Goal: Find specific page/section: Find specific page/section

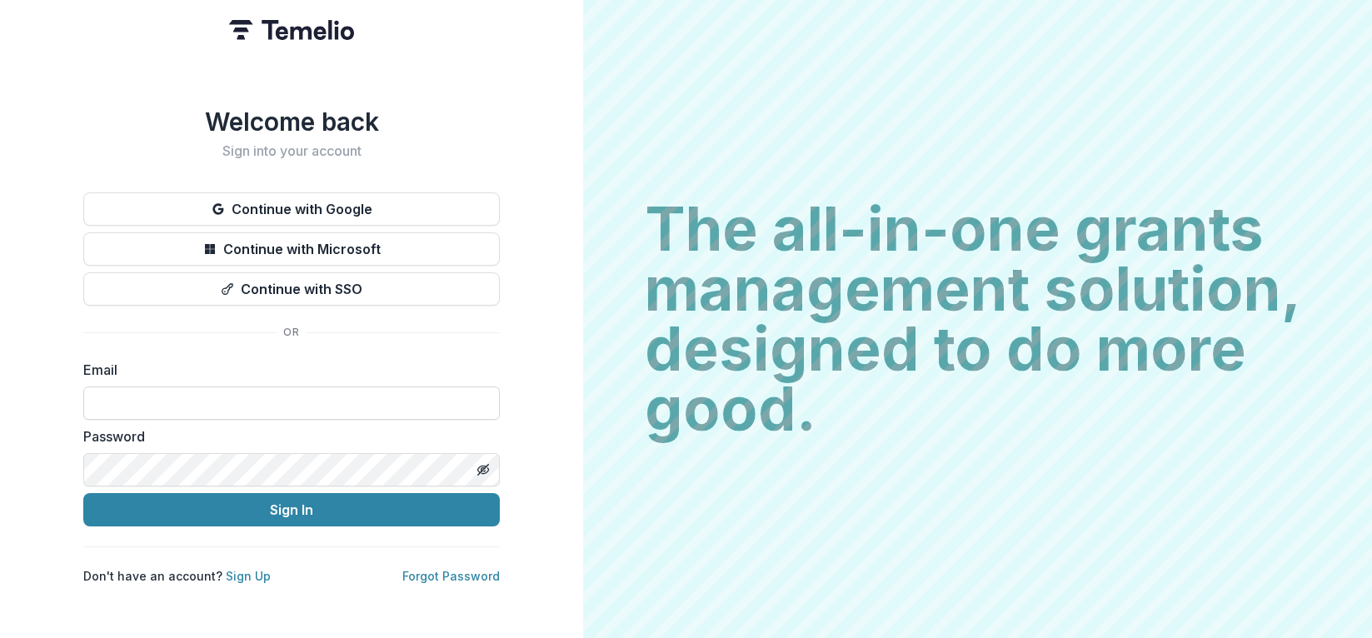
click at [107, 394] on input at bounding box center [291, 402] width 416 height 33
type input "**********"
click at [83, 493] on button "Sign In" at bounding box center [291, 509] width 416 height 33
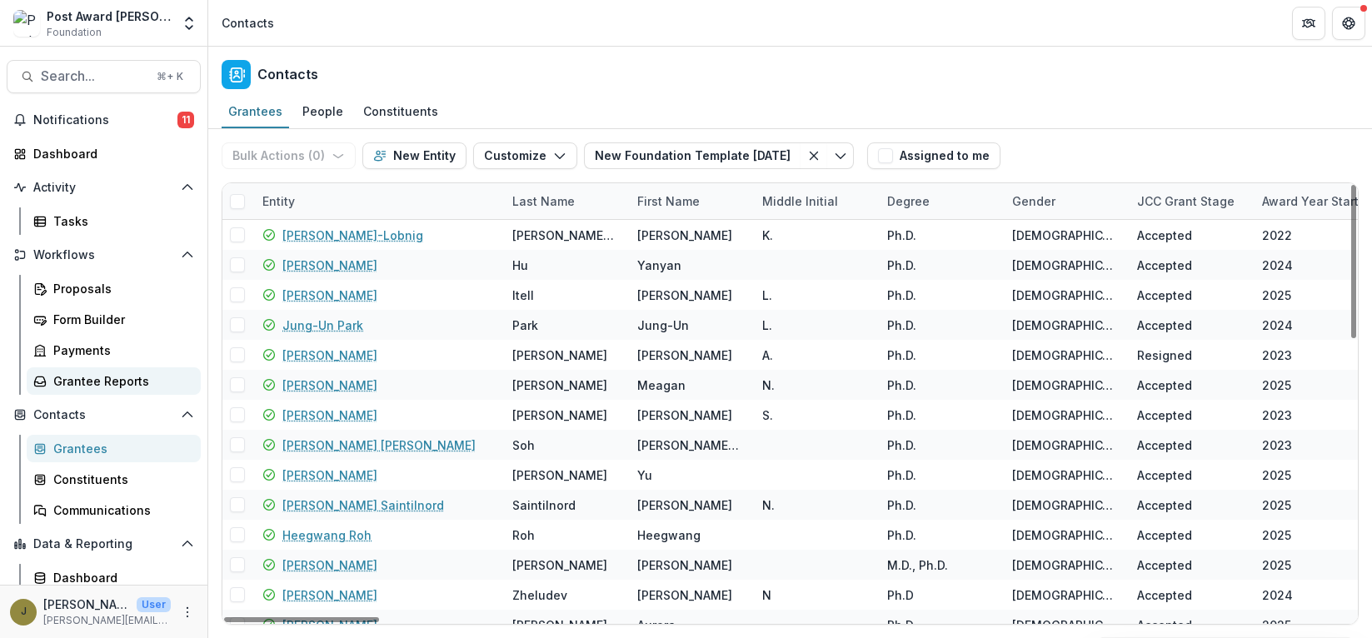
click at [53, 379] on div "Grantee Reports" at bounding box center [120, 380] width 134 height 17
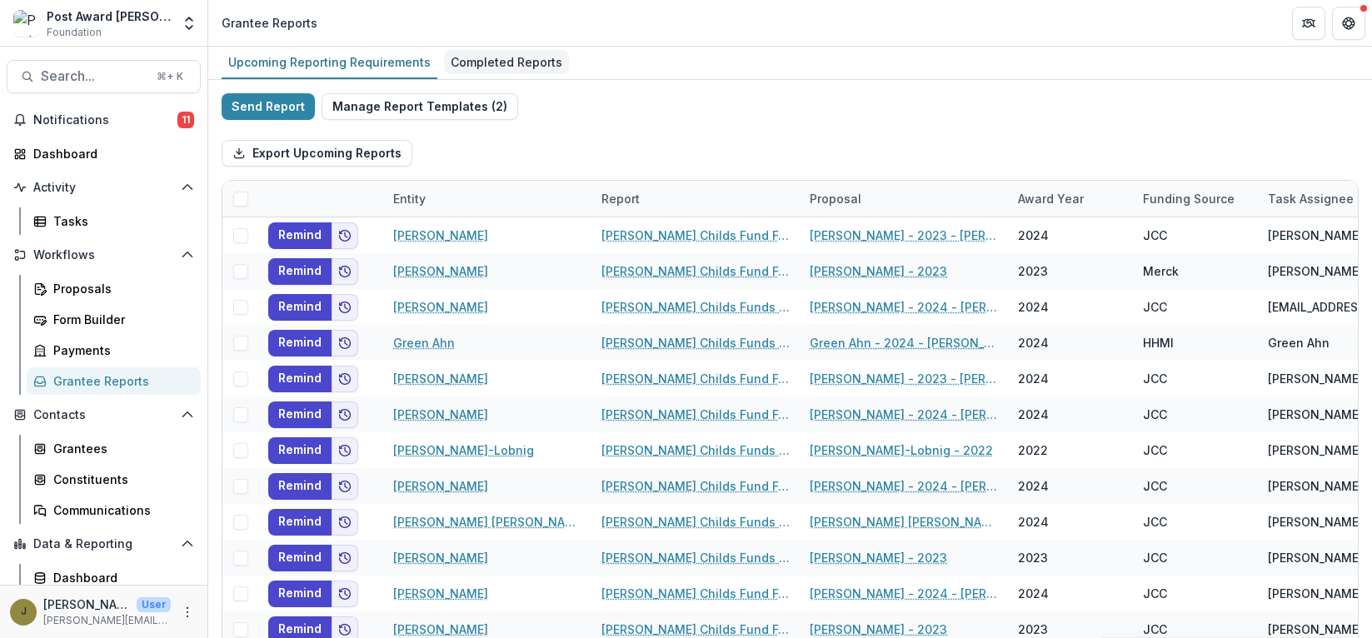
click at [484, 57] on div "Completed Reports" at bounding box center [506, 62] width 125 height 24
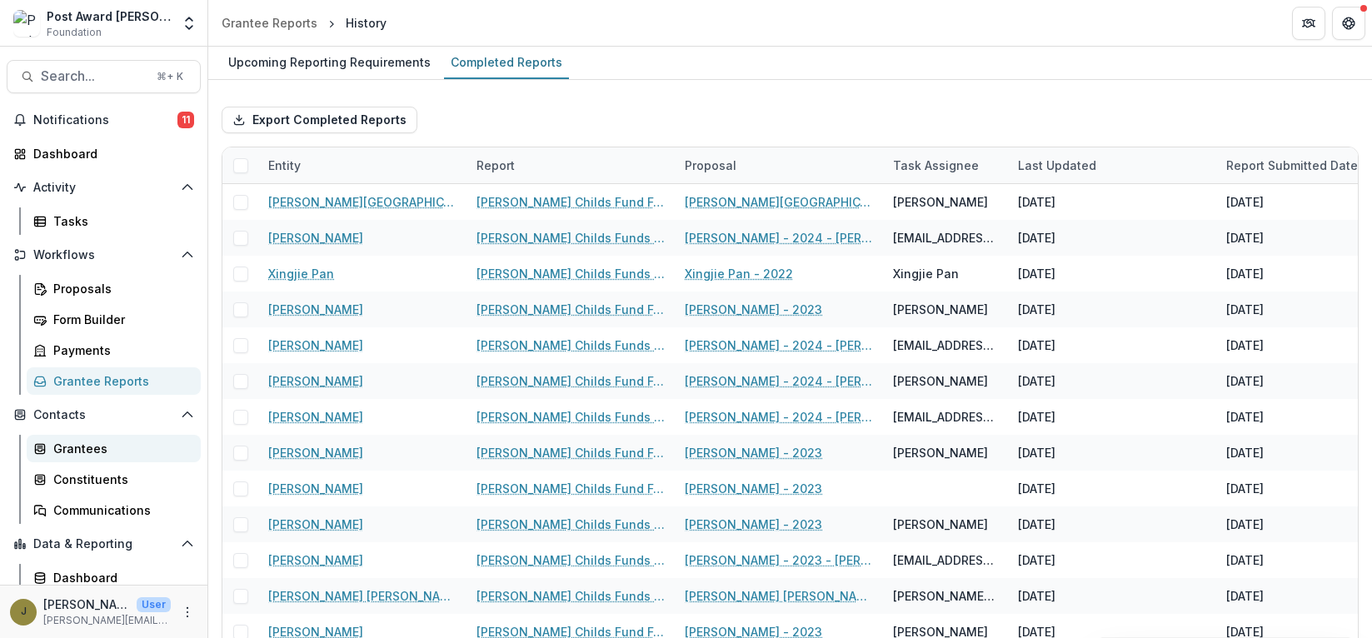
click at [87, 448] on div "Grantees" at bounding box center [120, 448] width 134 height 17
